Goal: Find specific page/section: Find specific page/section

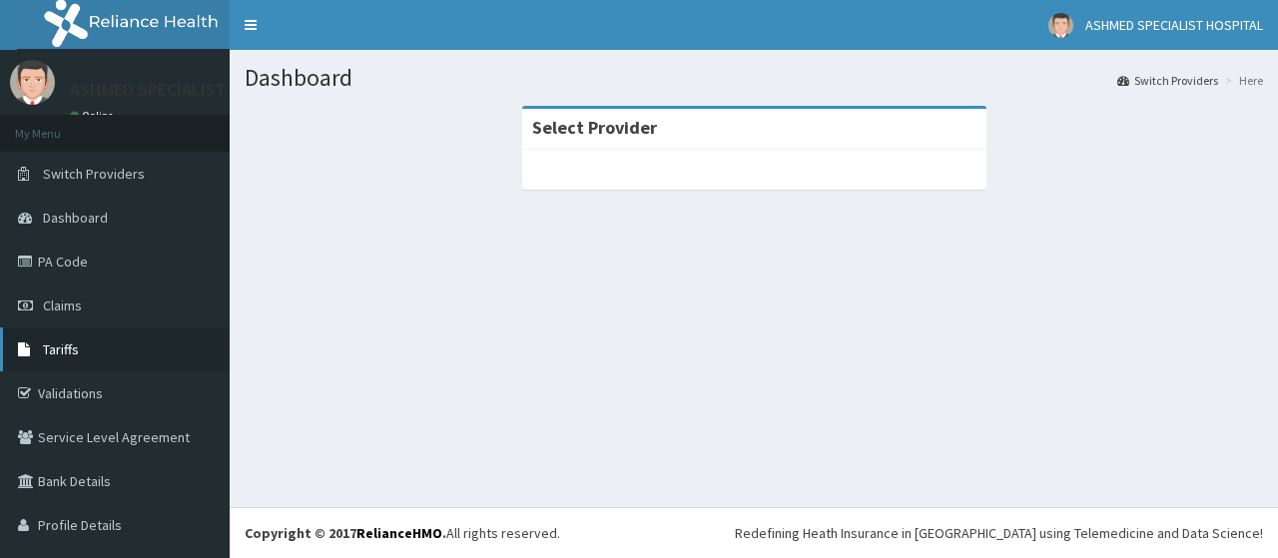
click at [70, 362] on link "Tariffs" at bounding box center [115, 349] width 230 height 44
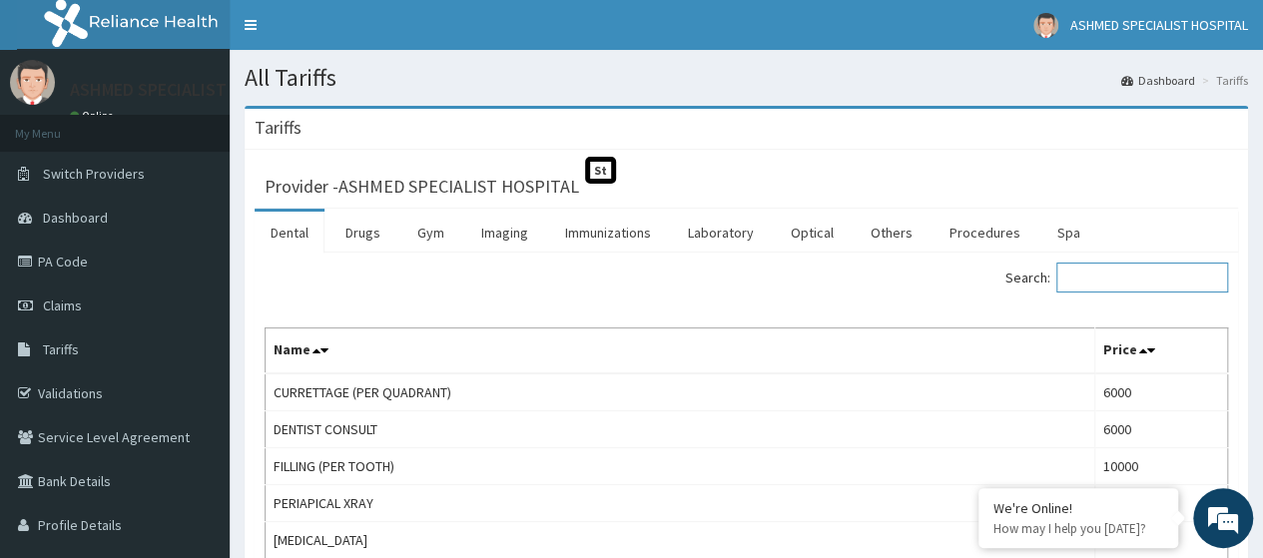
click at [1096, 271] on input "Search:" at bounding box center [1142, 277] width 172 height 30
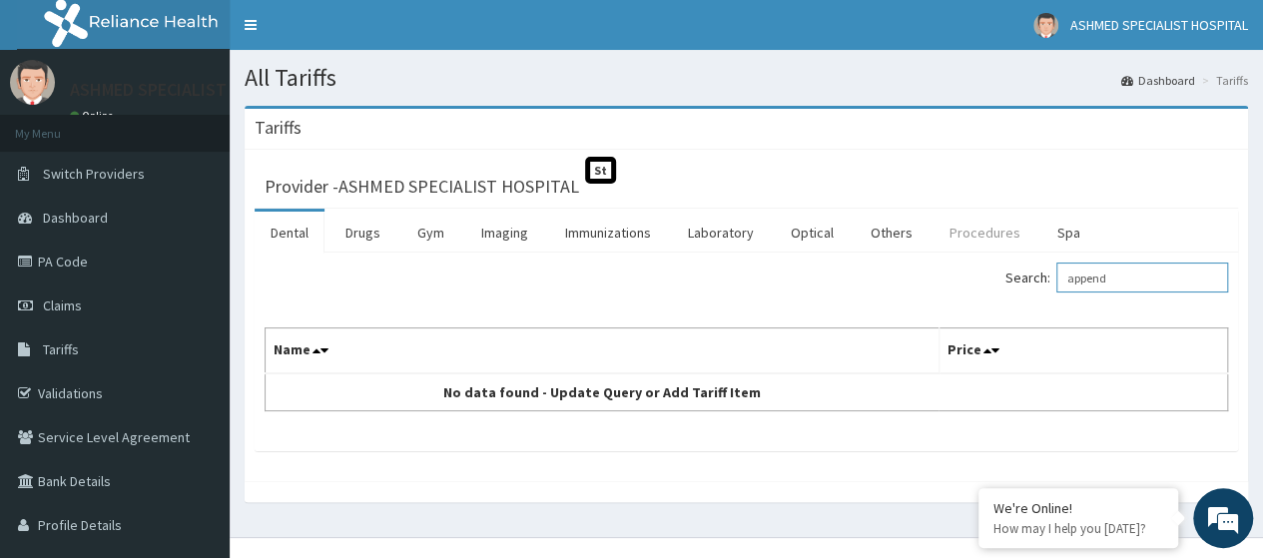
type input "append"
click at [958, 241] on link "Procedures" at bounding box center [984, 233] width 103 height 42
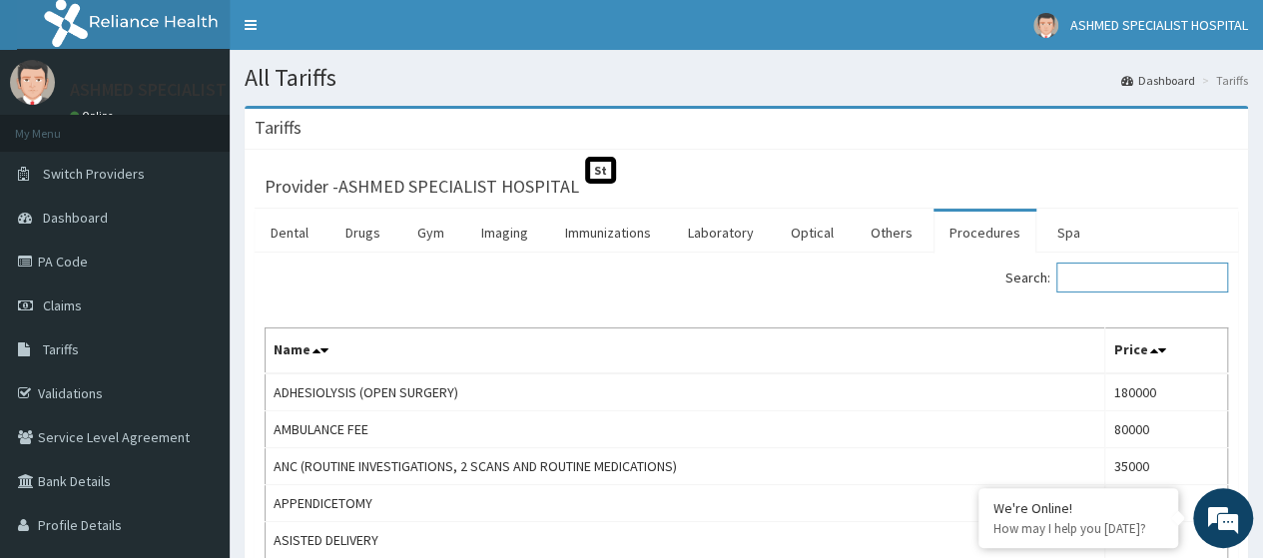
click at [1106, 275] on input "Search:" at bounding box center [1142, 277] width 172 height 30
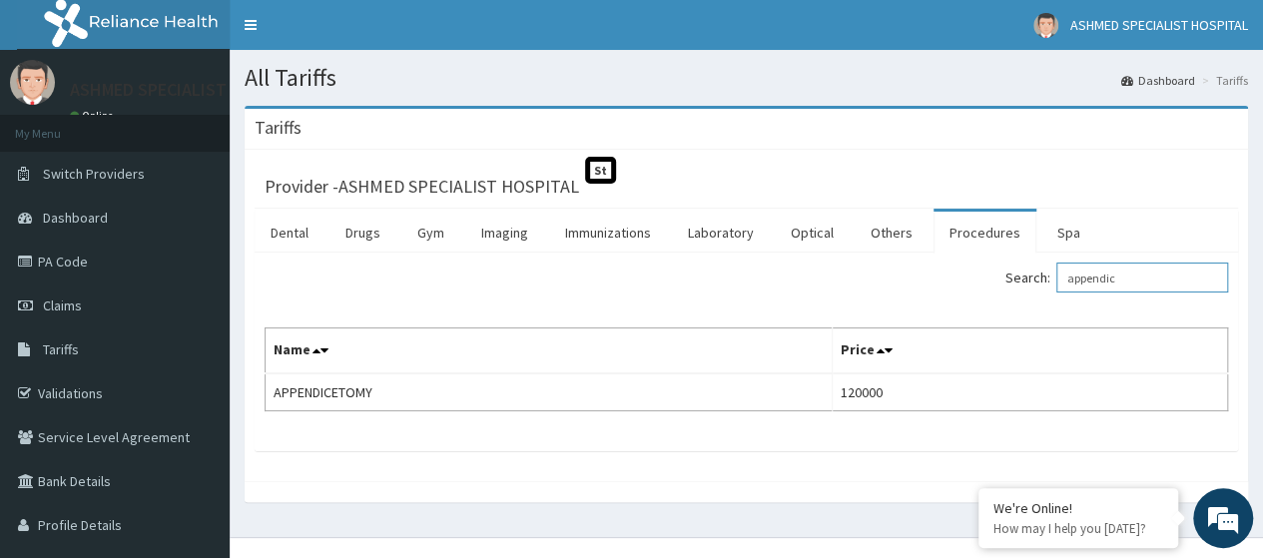
type input "appendic"
